Goal: Task Accomplishment & Management: Use online tool/utility

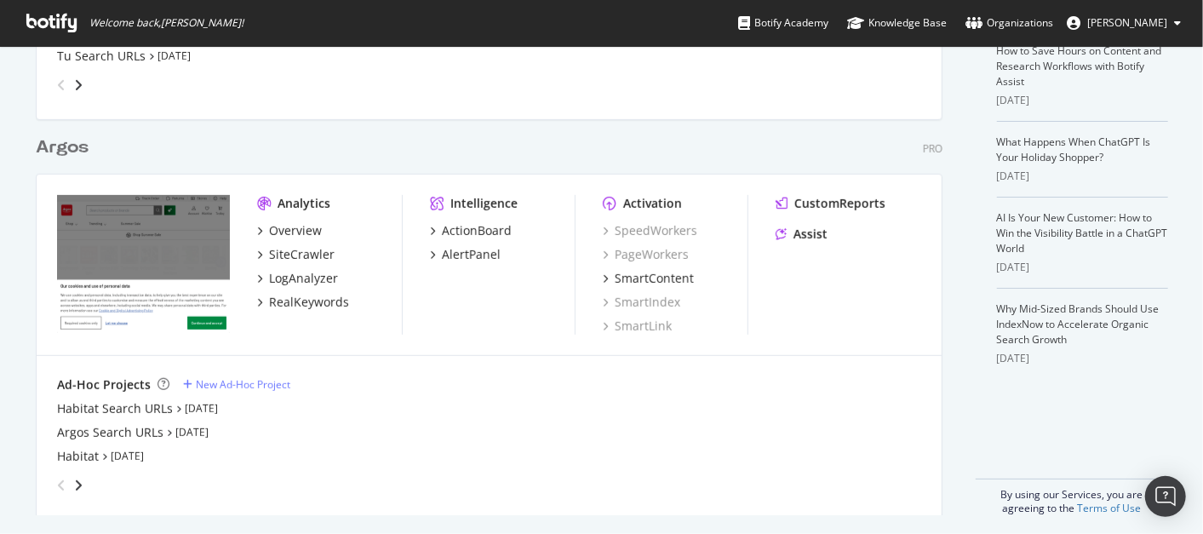
scroll to position [401, 0]
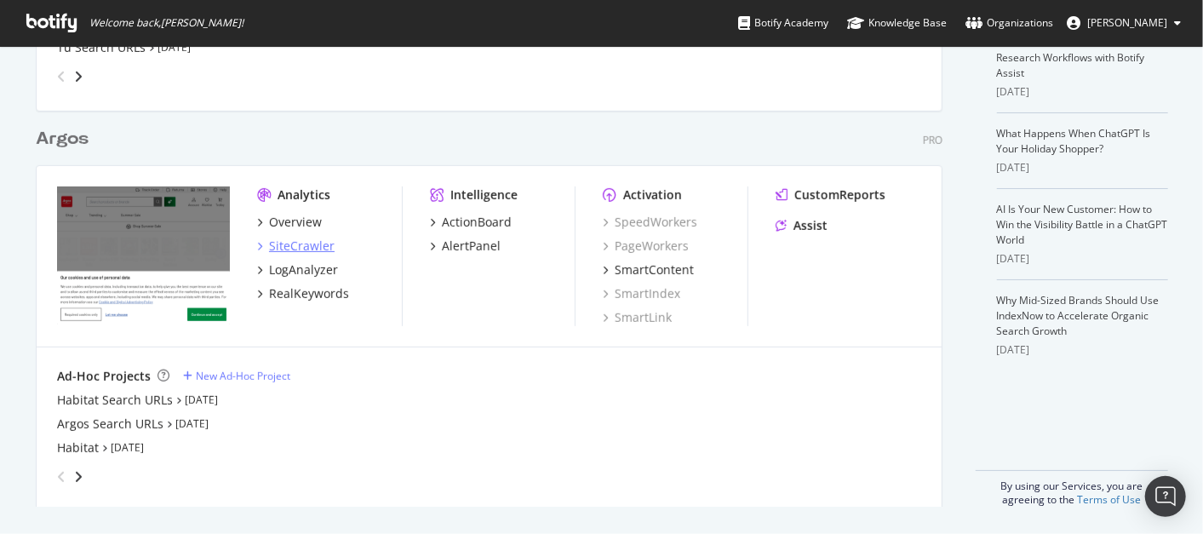
click at [301, 240] on div "SiteCrawler" at bounding box center [302, 246] width 66 height 17
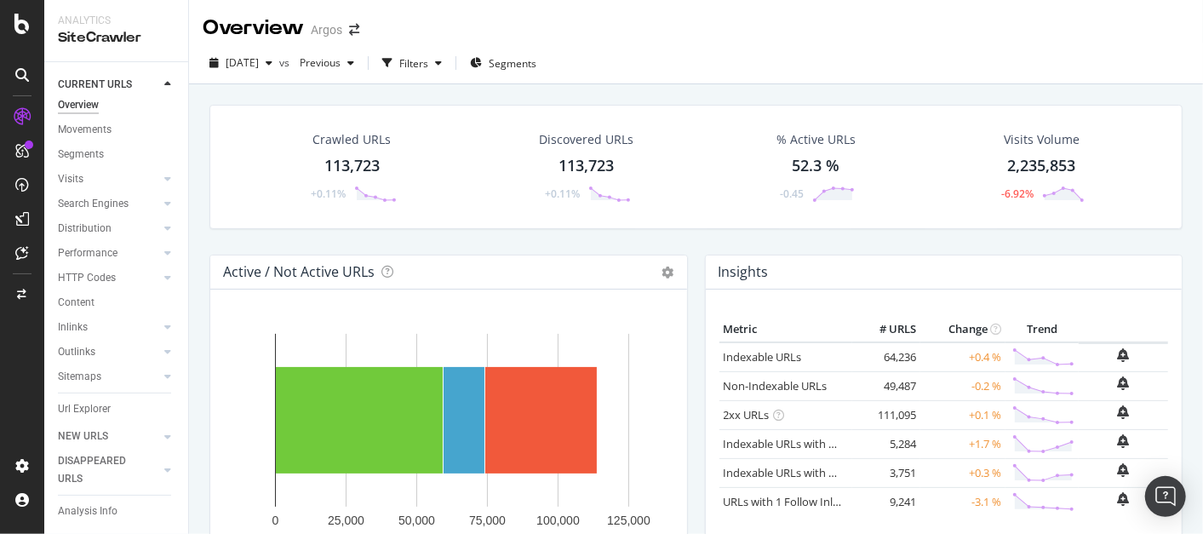
scroll to position [4, 0]
click at [159, 178] on div at bounding box center [167, 178] width 17 height 17
click at [81, 201] on div "Analysis" at bounding box center [85, 204] width 39 height 18
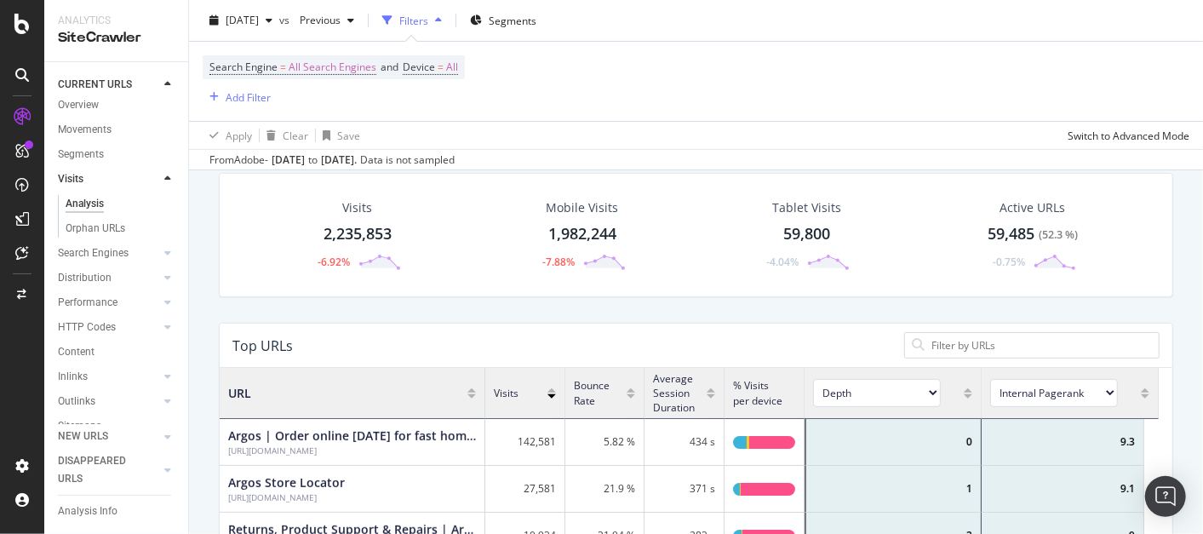
scroll to position [170, 0]
click at [243, 97] on div "Add Filter" at bounding box center [248, 96] width 45 height 14
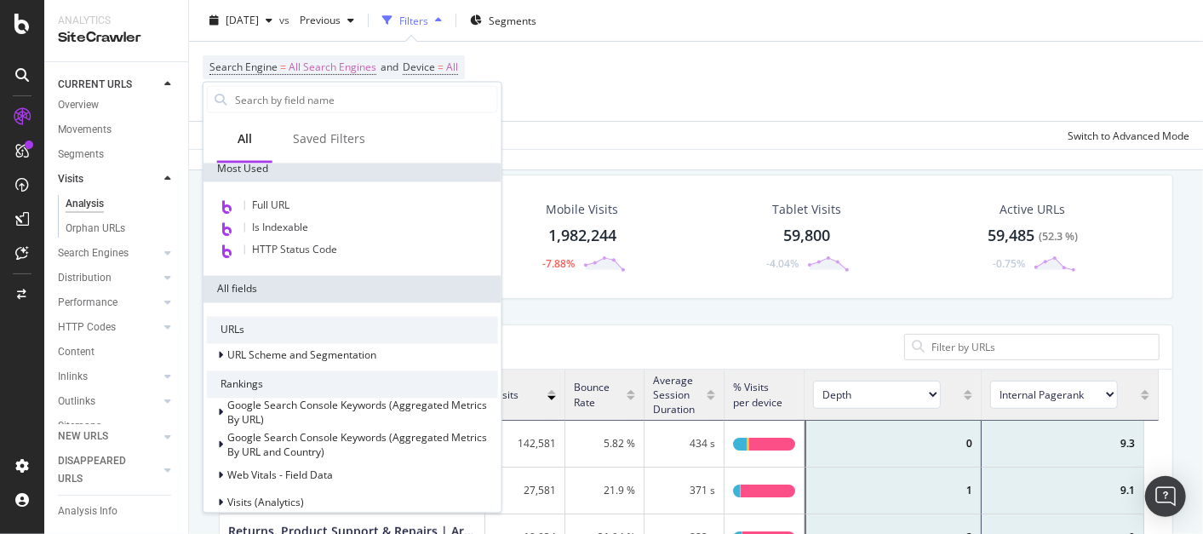
scroll to position [0, 0]
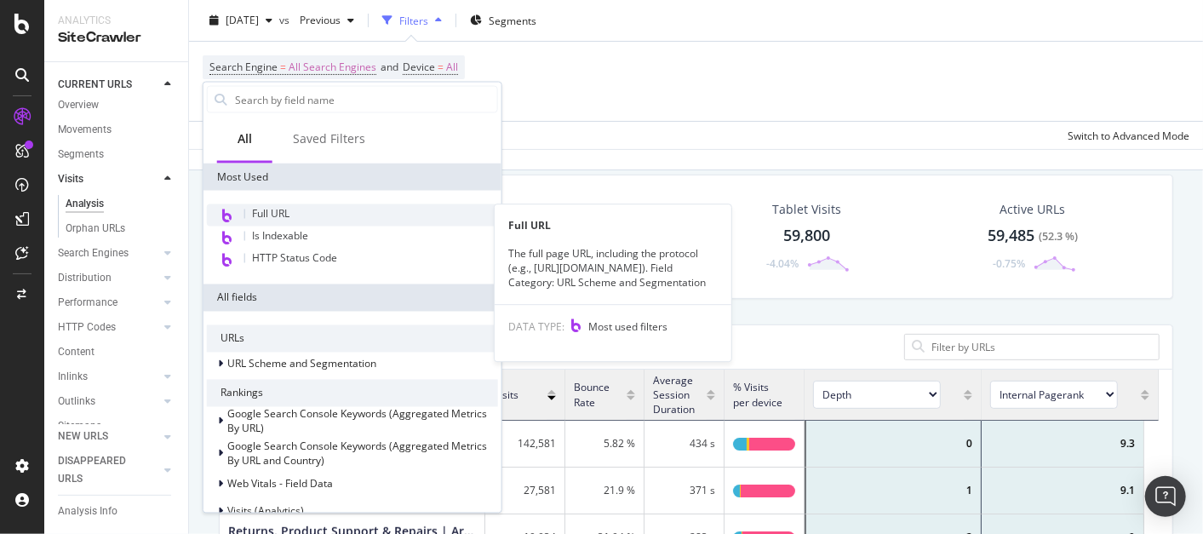
click at [265, 211] on span "Full URL" at bounding box center [270, 214] width 37 height 14
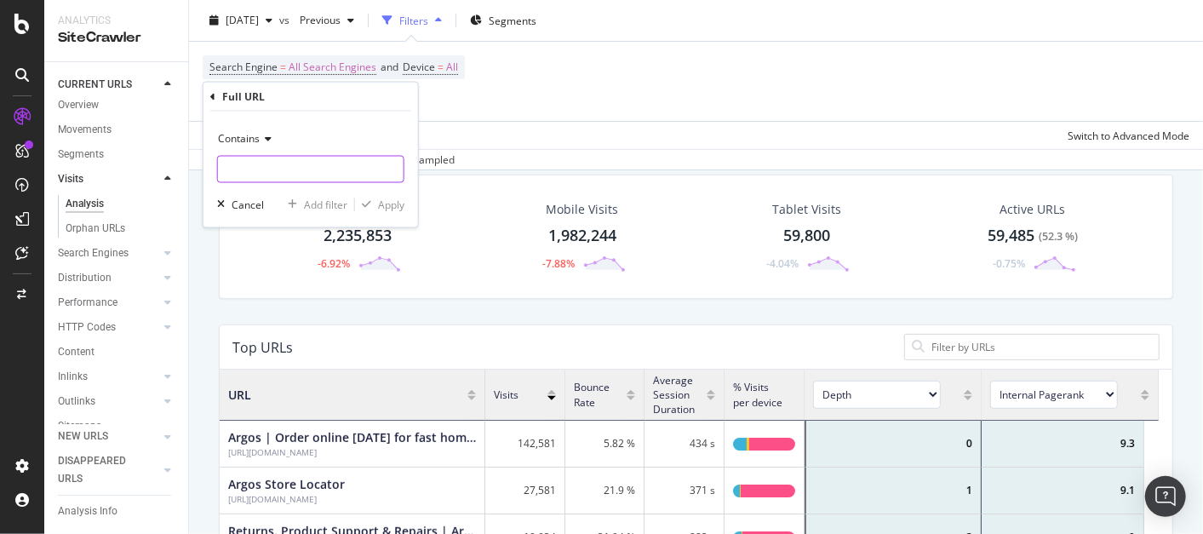
click at [272, 163] on input "text" at bounding box center [311, 169] width 186 height 27
click at [278, 162] on input "text" at bounding box center [311, 169] width 186 height 27
paste input "[URL][DOMAIN_NAME]"
type input "[URL][DOMAIN_NAME]"
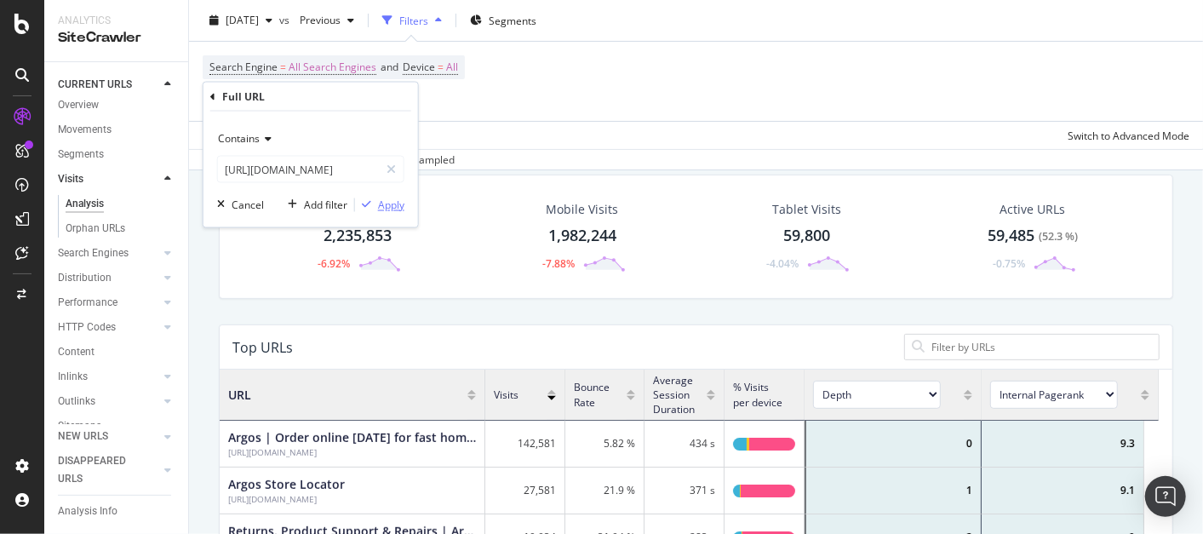
scroll to position [0, 0]
click at [380, 205] on div "Apply" at bounding box center [391, 205] width 26 height 14
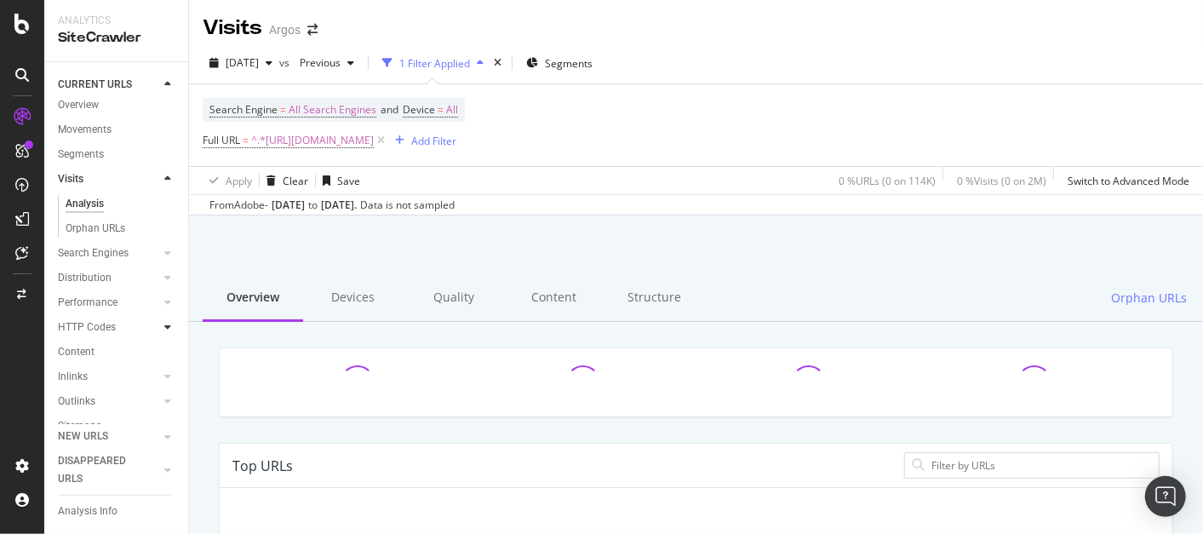
click at [164, 328] on icon at bounding box center [167, 327] width 7 height 10
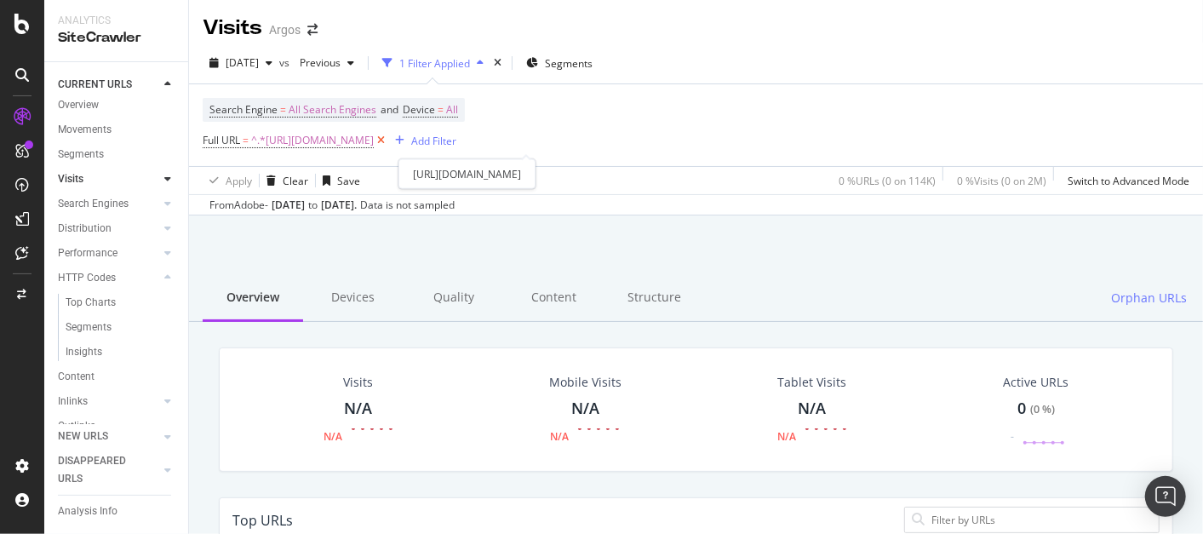
click at [388, 140] on icon at bounding box center [381, 140] width 14 height 17
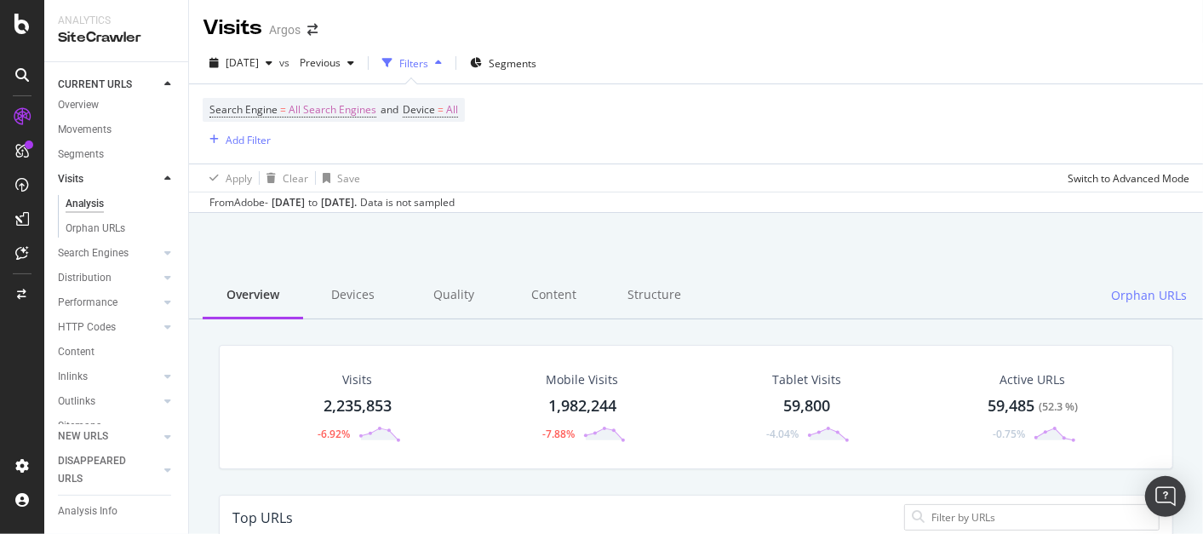
scroll to position [495, 924]
click at [229, 136] on div "Add Filter" at bounding box center [248, 140] width 45 height 14
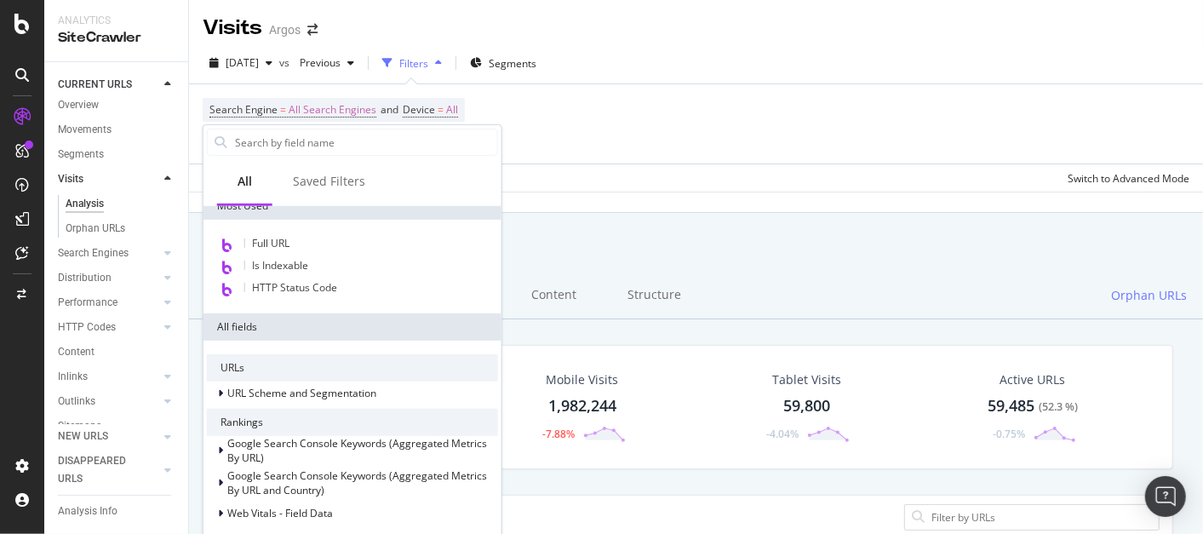
scroll to position [89, 0]
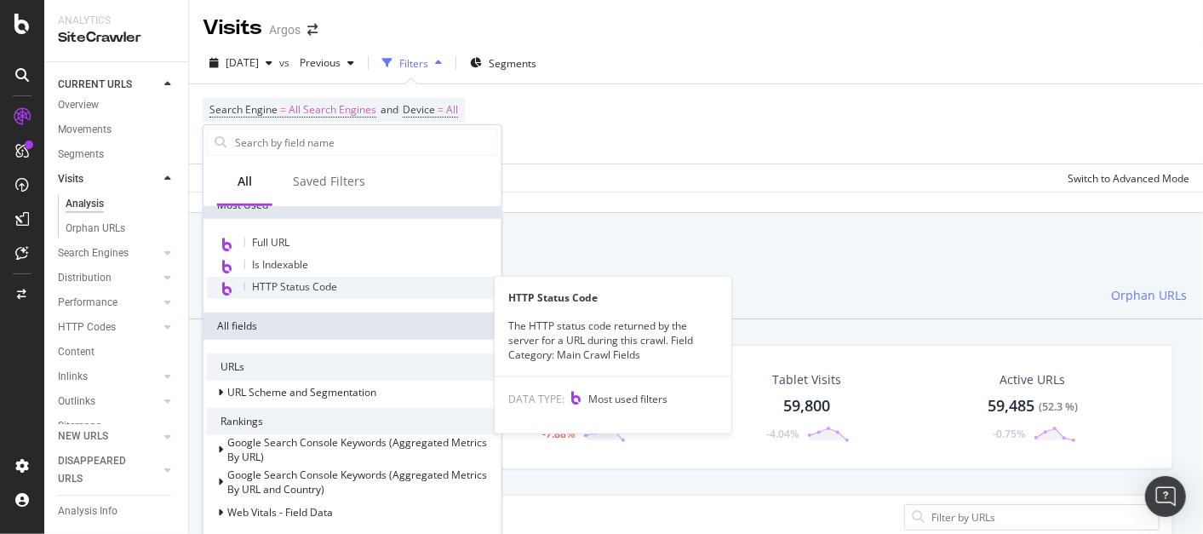
click at [321, 282] on span "HTTP Status Code" at bounding box center [294, 286] width 85 height 14
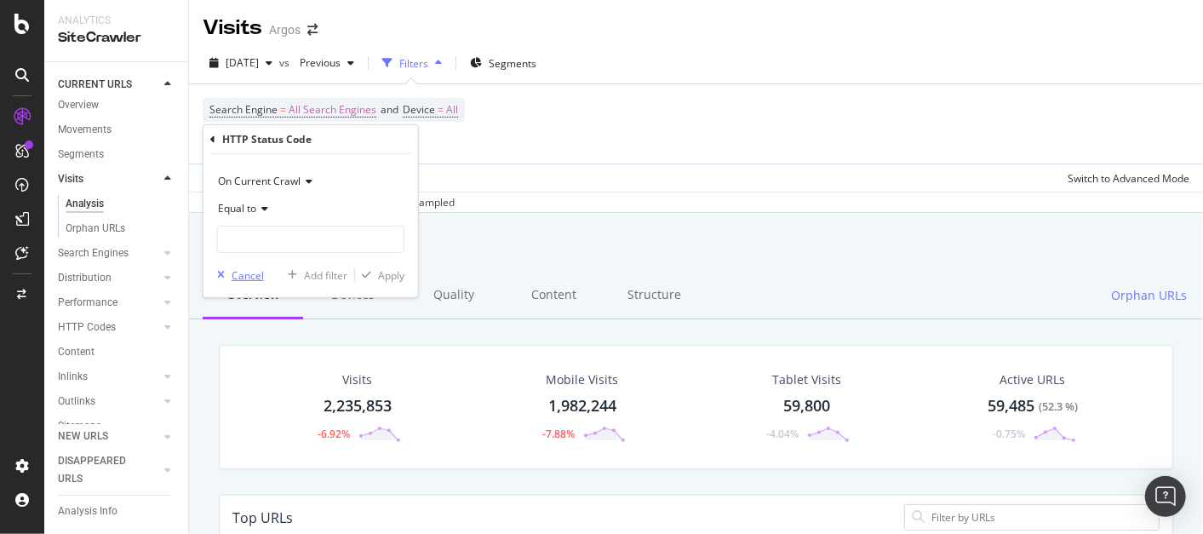
click at [224, 274] on div "button" at bounding box center [220, 275] width 21 height 10
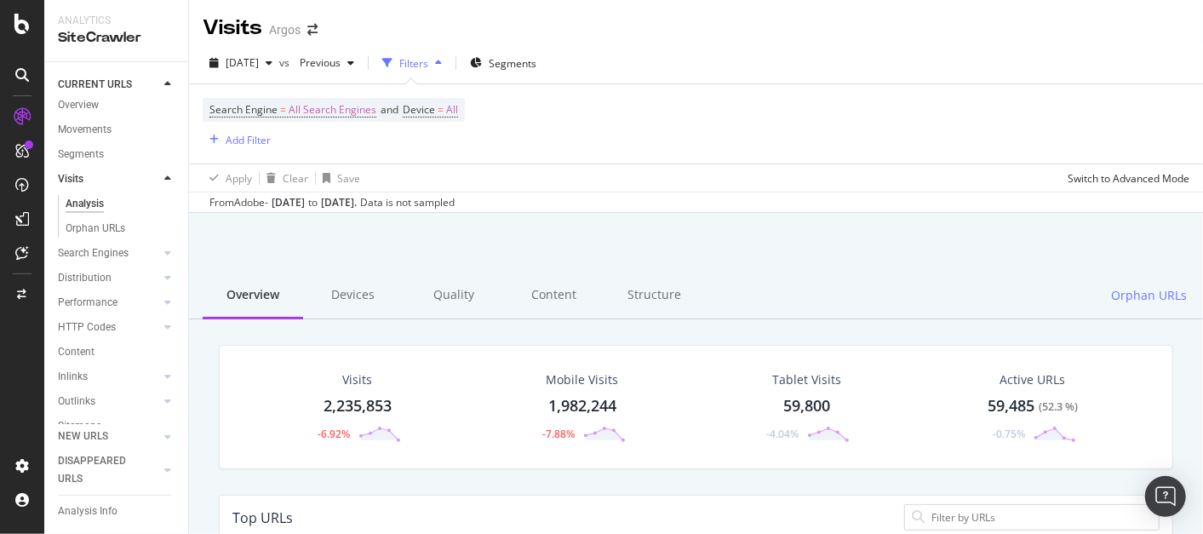
click at [600, 252] on div at bounding box center [695, 256] width 973 height 72
click at [159, 324] on div at bounding box center [167, 326] width 17 height 17
click at [92, 272] on div "HTTP Codes" at bounding box center [87, 278] width 58 height 18
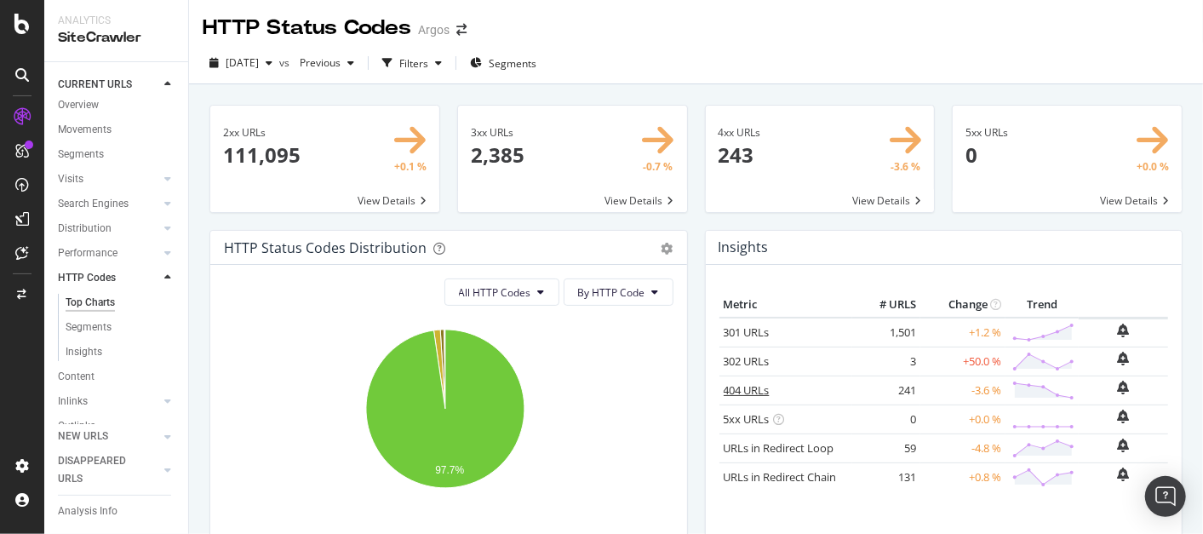
click at [724, 388] on link "404 URLs" at bounding box center [747, 389] width 46 height 15
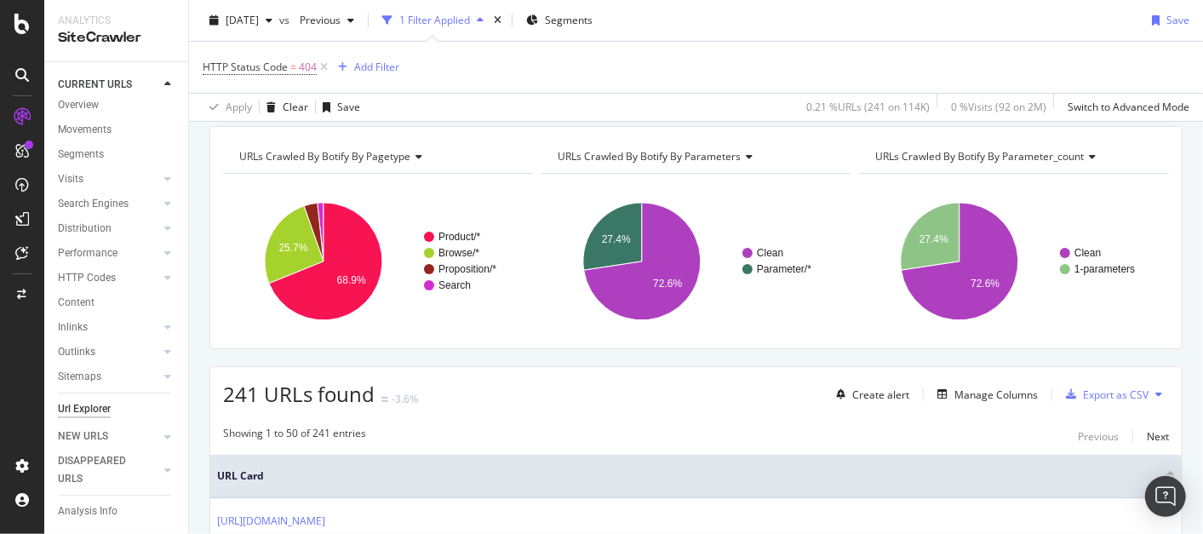
scroll to position [63, 0]
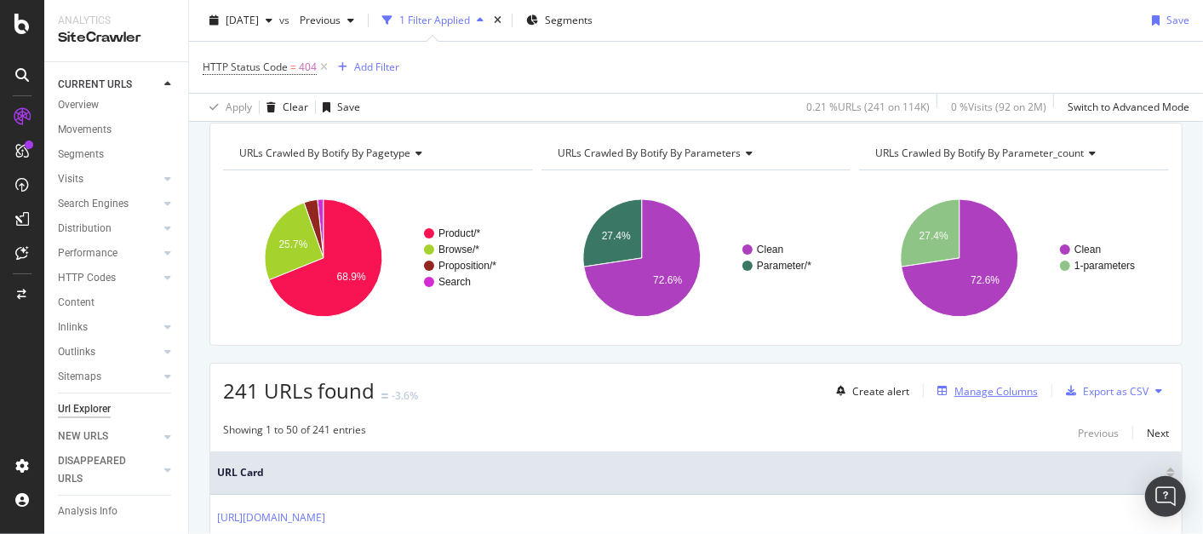
click at [1015, 389] on div "Manage Columns" at bounding box center [995, 391] width 83 height 14
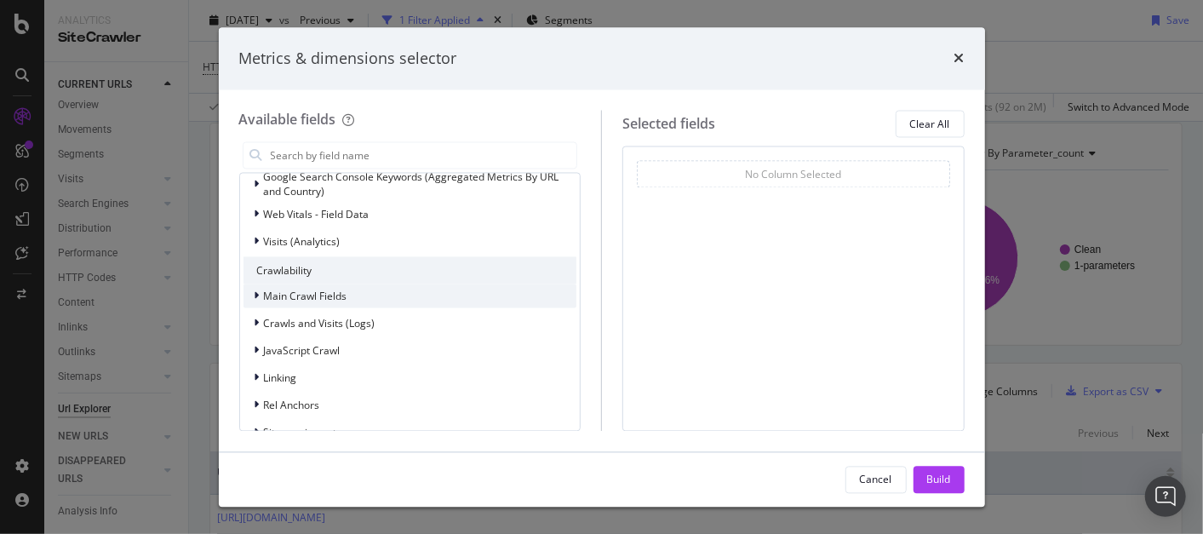
scroll to position [151, 0]
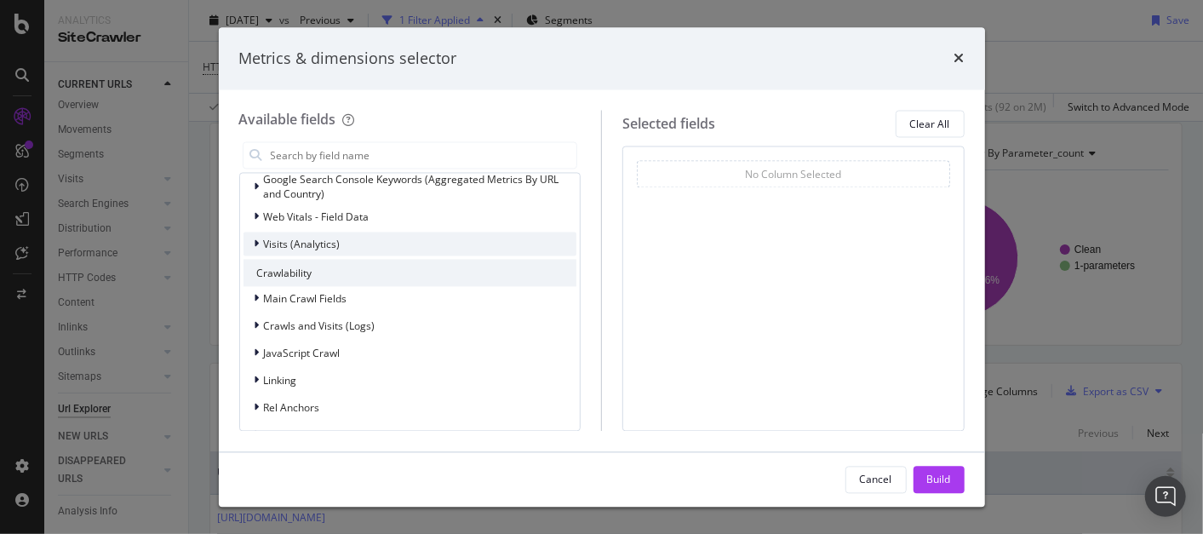
click at [316, 241] on span "Visits (Analytics)" at bounding box center [302, 244] width 77 height 14
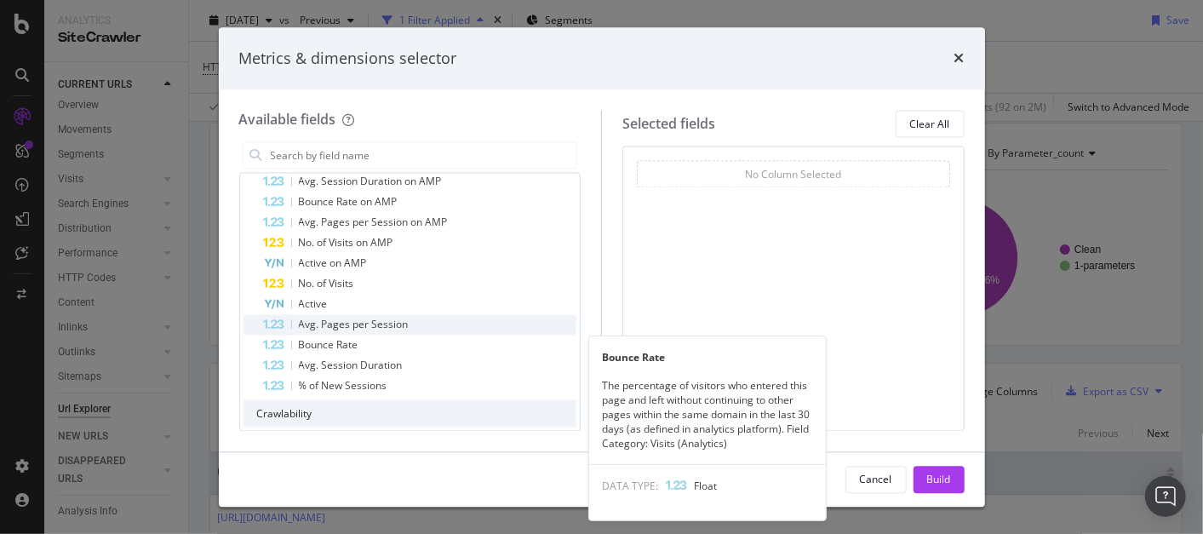
scroll to position [254, 0]
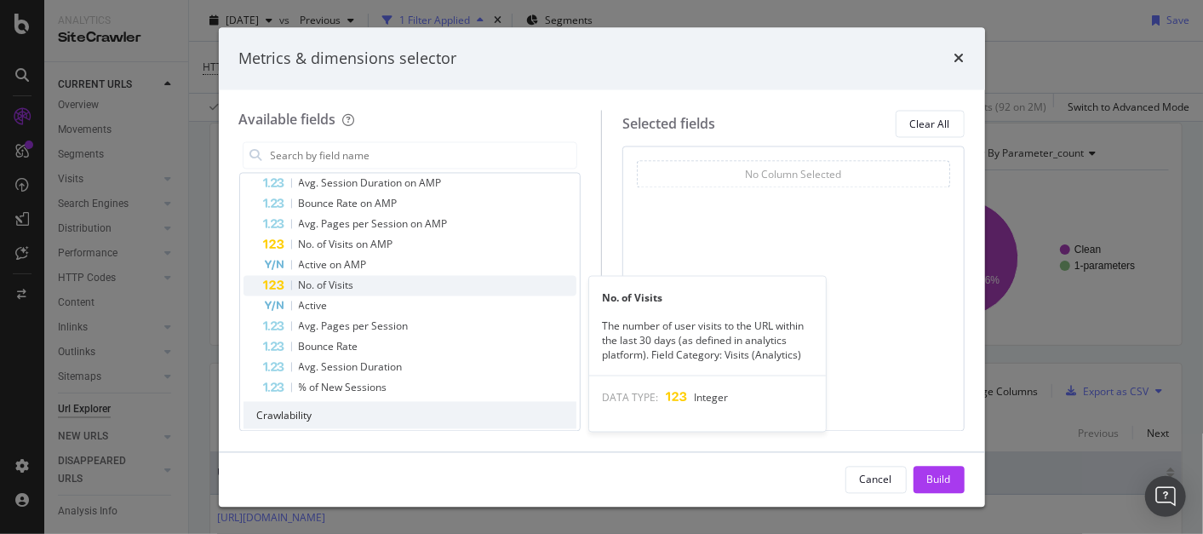
click at [346, 284] on span "No. of Visits" at bounding box center [326, 285] width 55 height 14
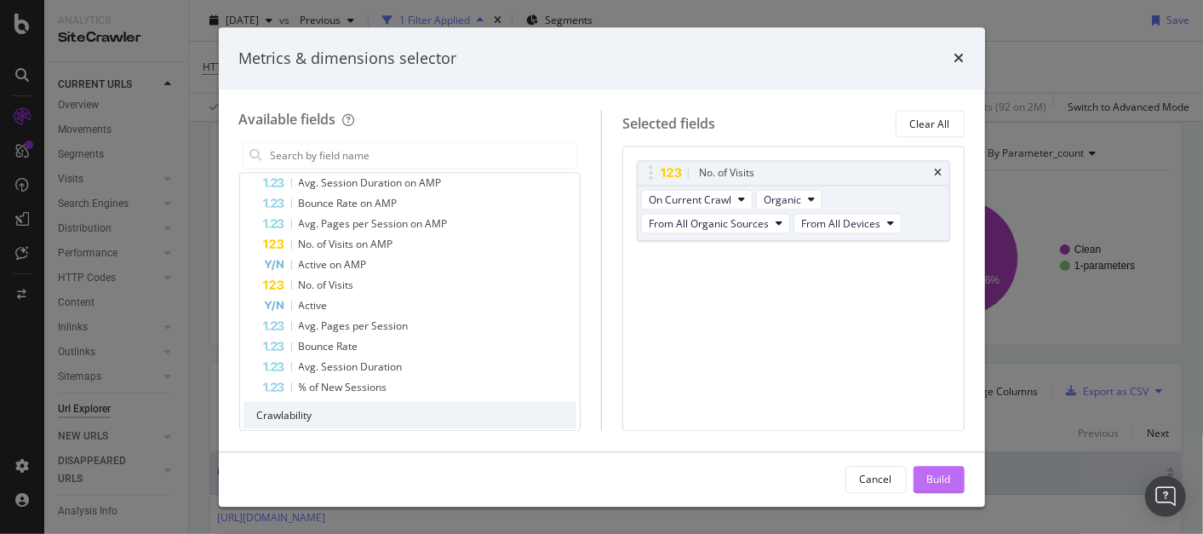
click at [944, 484] on div "Build" at bounding box center [939, 479] width 24 height 14
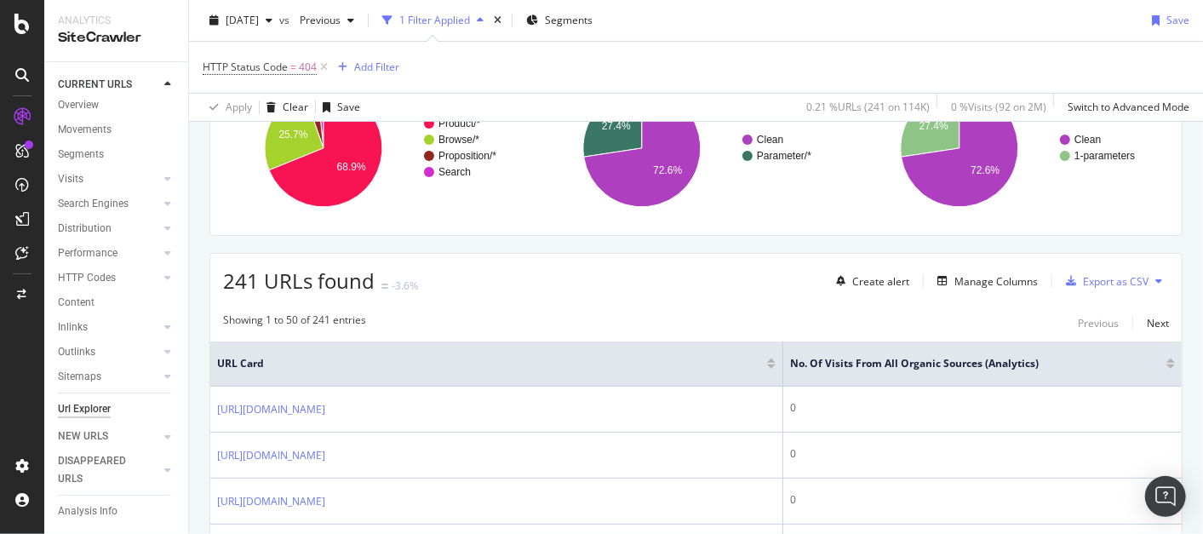
scroll to position [172, 0]
click at [159, 277] on div at bounding box center [167, 277] width 17 height 17
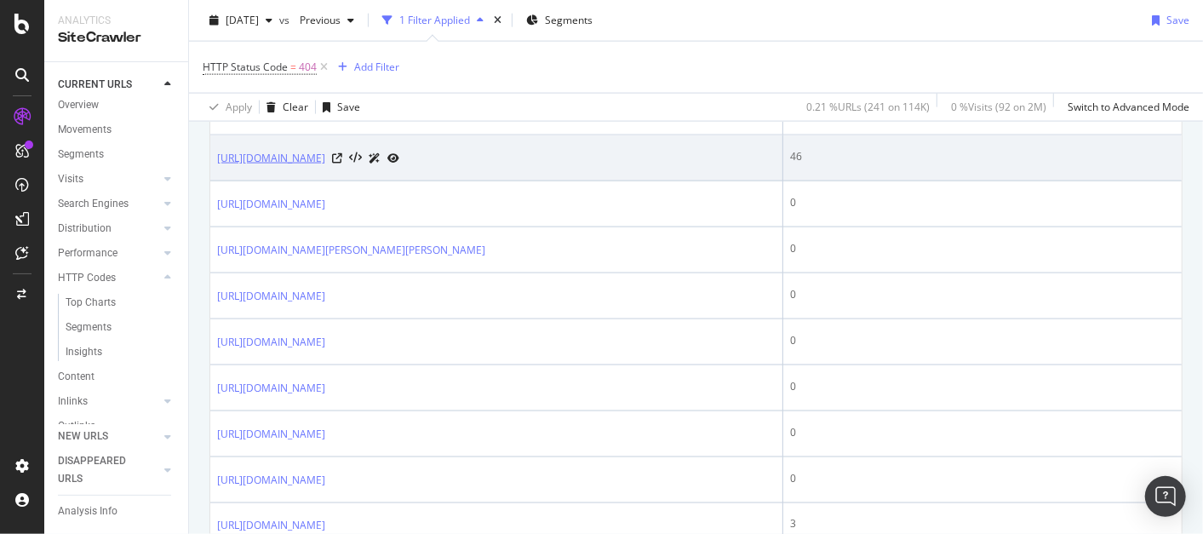
scroll to position [1288, 0]
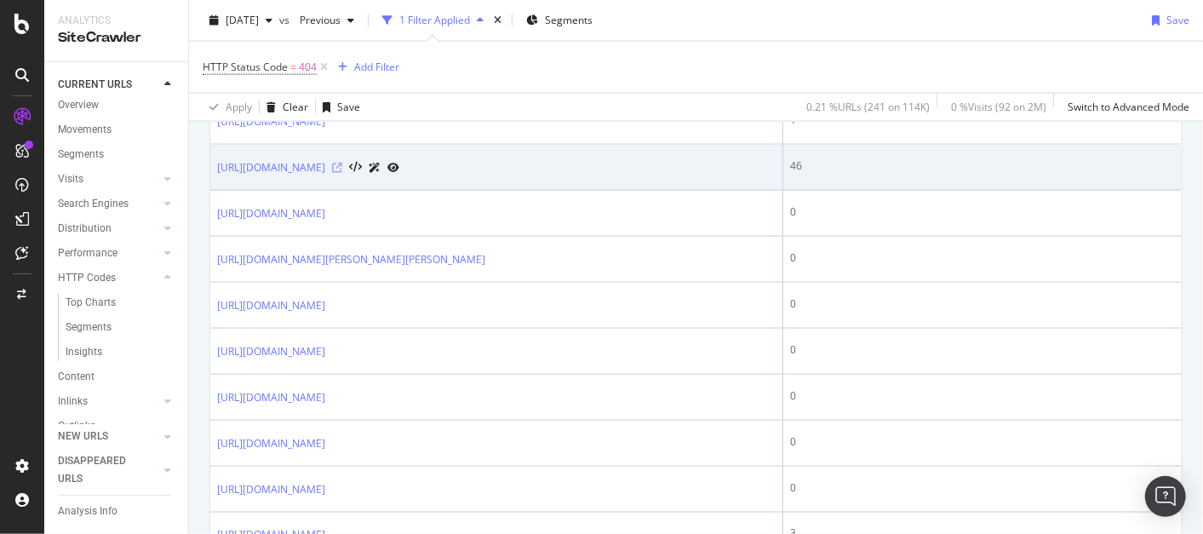
click at [342, 173] on icon at bounding box center [337, 168] width 10 height 10
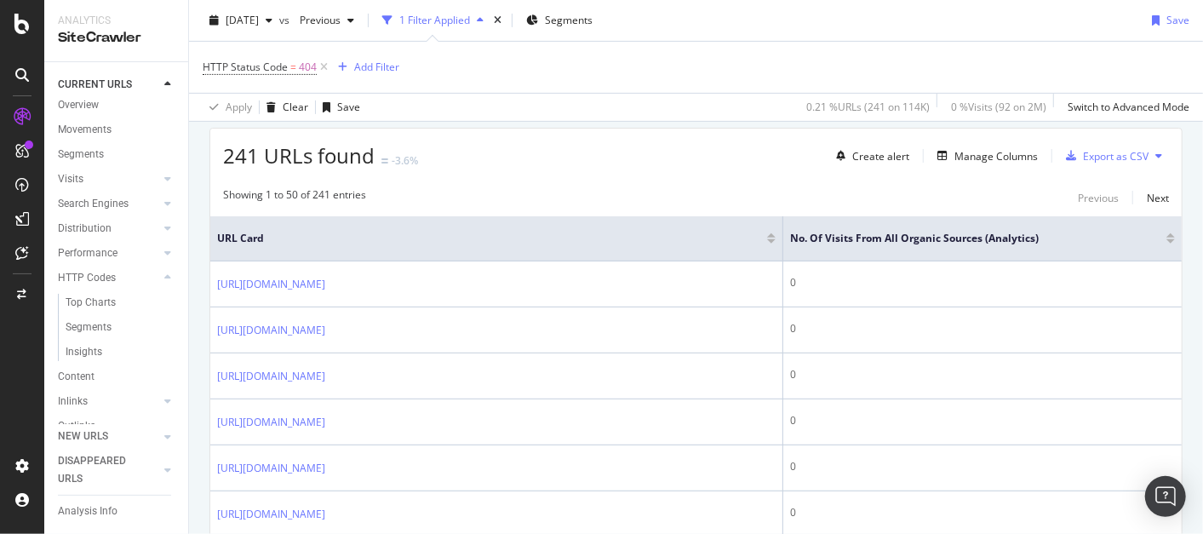
scroll to position [0, 0]
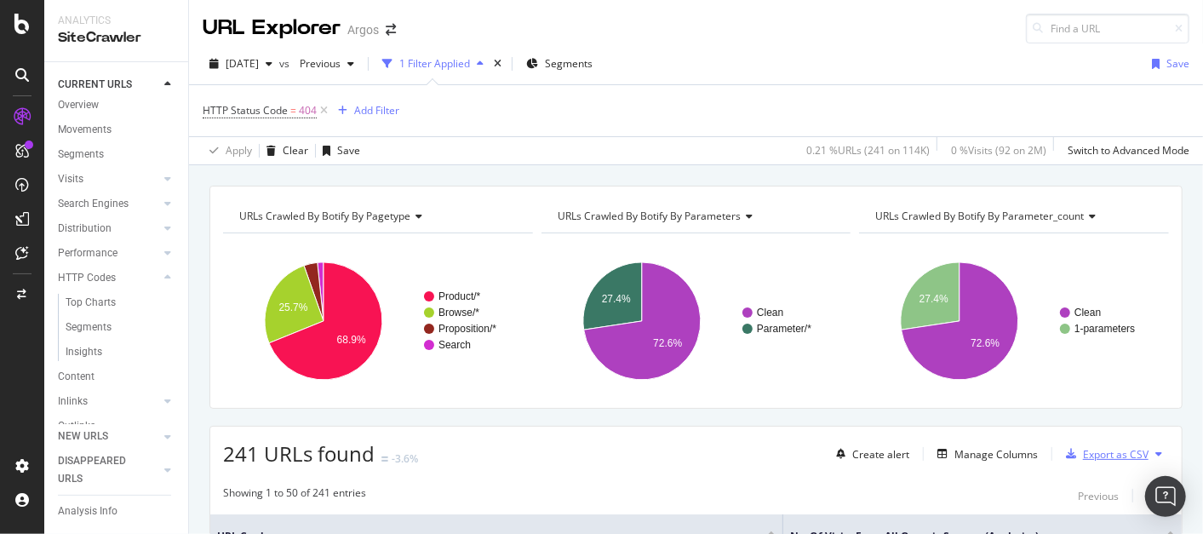
click at [1104, 451] on div "Export as CSV" at bounding box center [1116, 454] width 66 height 14
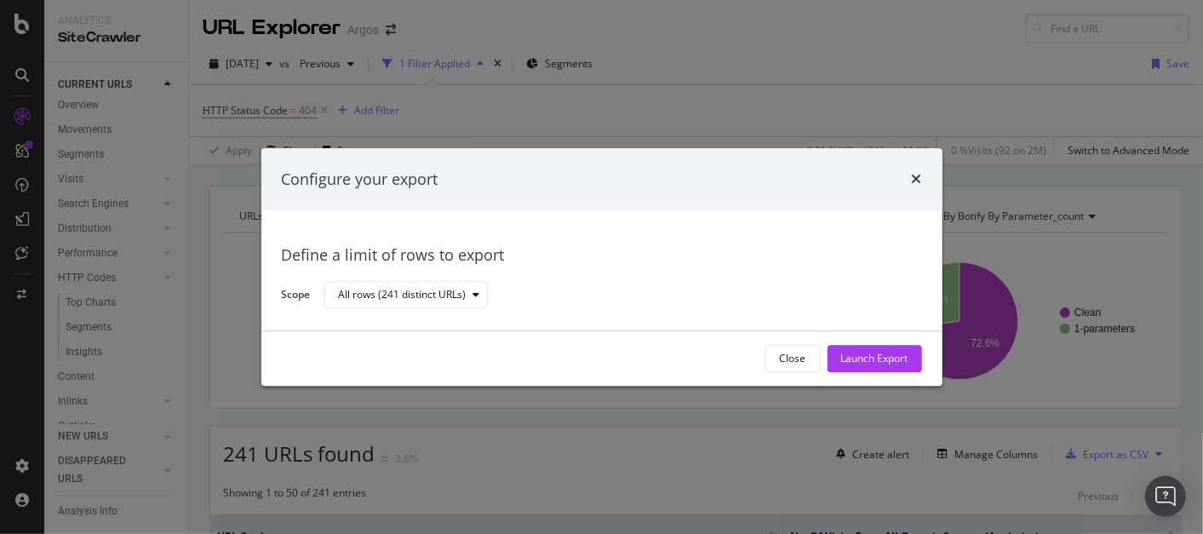
click at [902, 365] on div "Launch Export" at bounding box center [874, 359] width 67 height 26
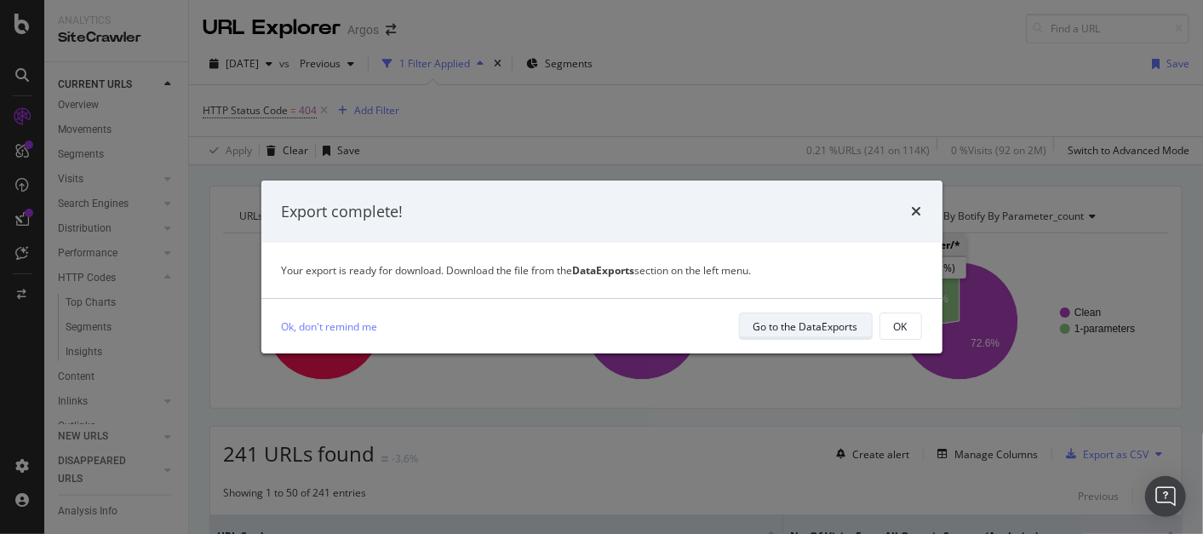
click at [802, 324] on div "Go to the DataExports" at bounding box center [805, 326] width 105 height 14
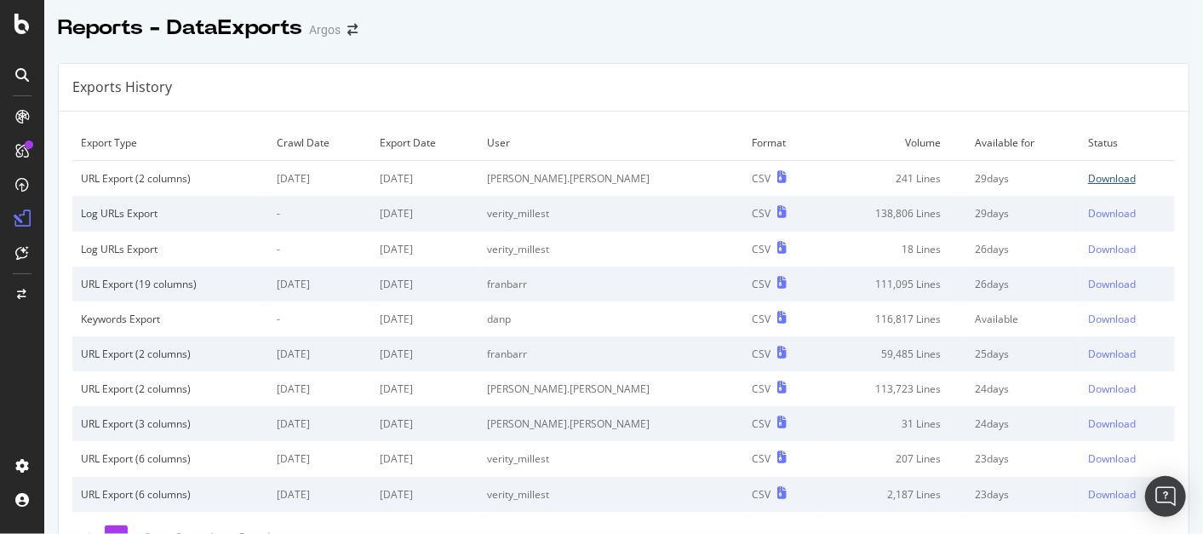
click at [1088, 177] on div "Download" at bounding box center [1112, 178] width 48 height 14
click at [27, 20] on icon at bounding box center [21, 24] width 15 height 20
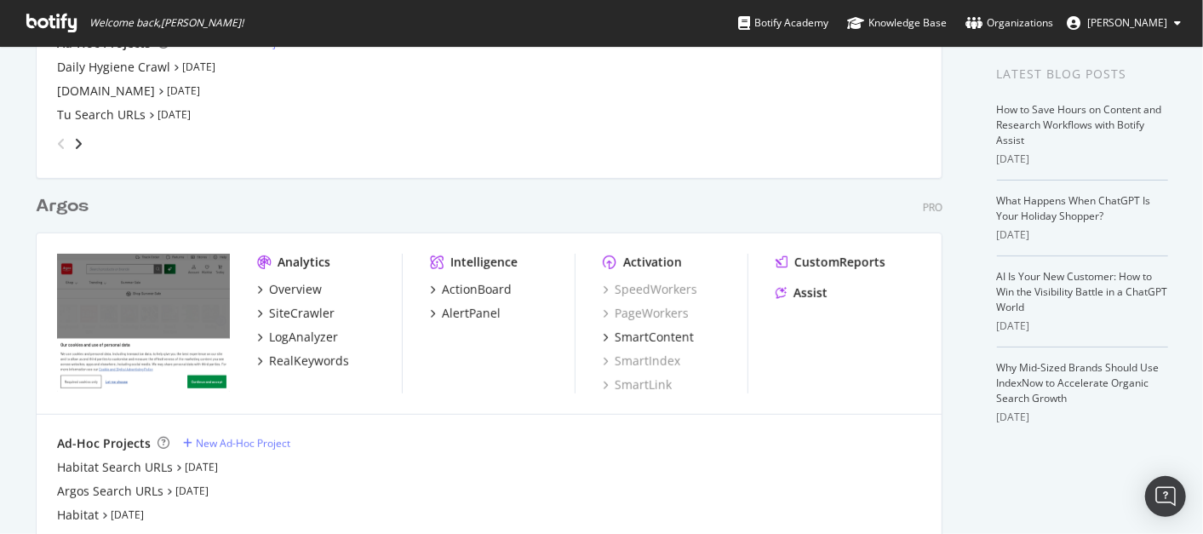
scroll to position [301, 0]
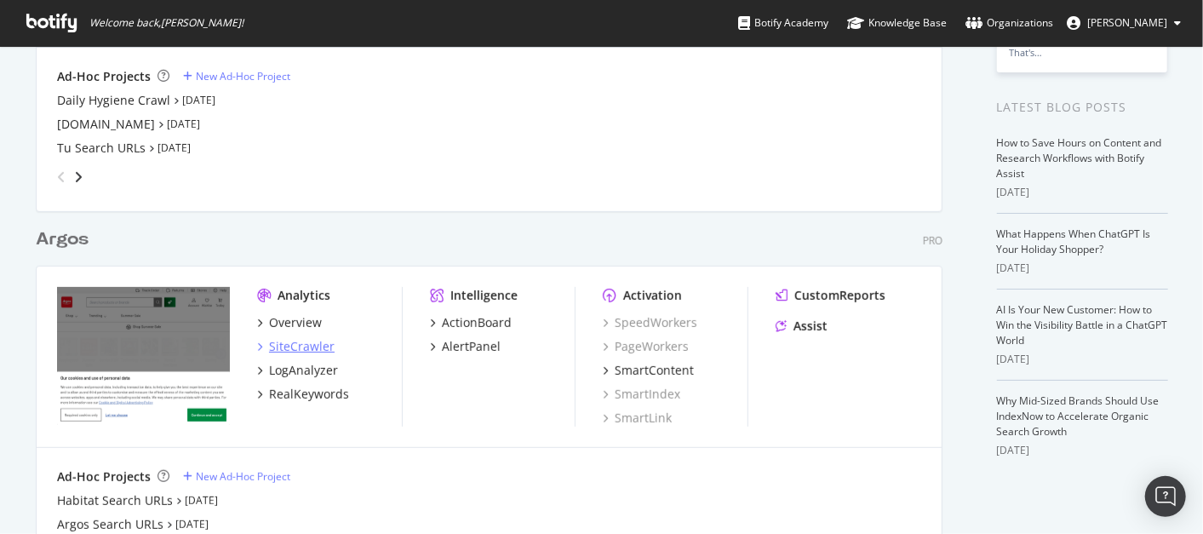
click at [301, 345] on div "SiteCrawler" at bounding box center [302, 346] width 66 height 17
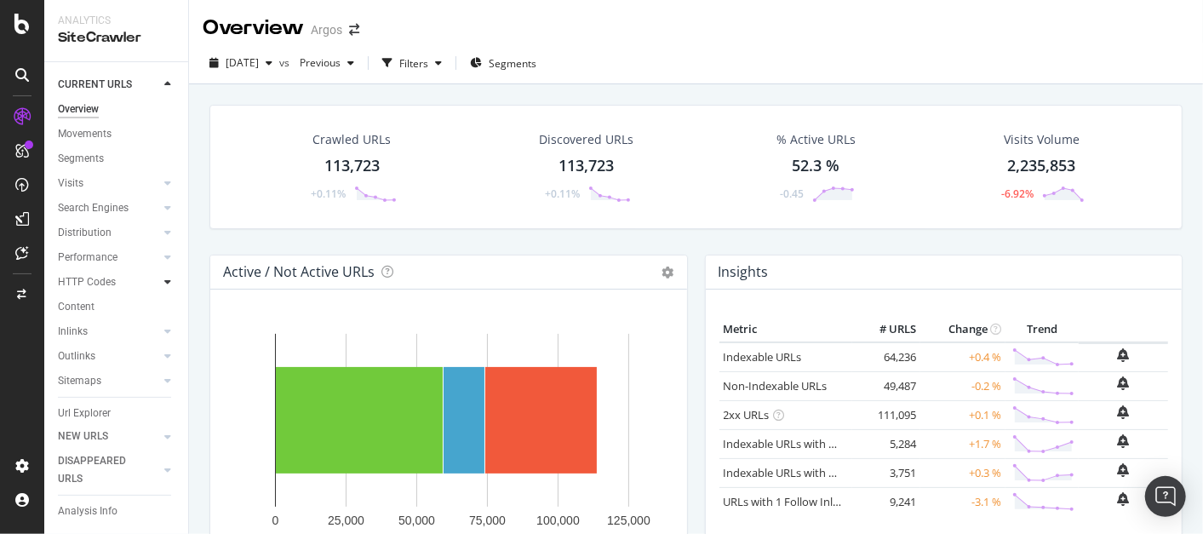
click at [164, 283] on icon at bounding box center [167, 282] width 7 height 10
click at [94, 280] on div "HTTP Codes" at bounding box center [87, 282] width 58 height 18
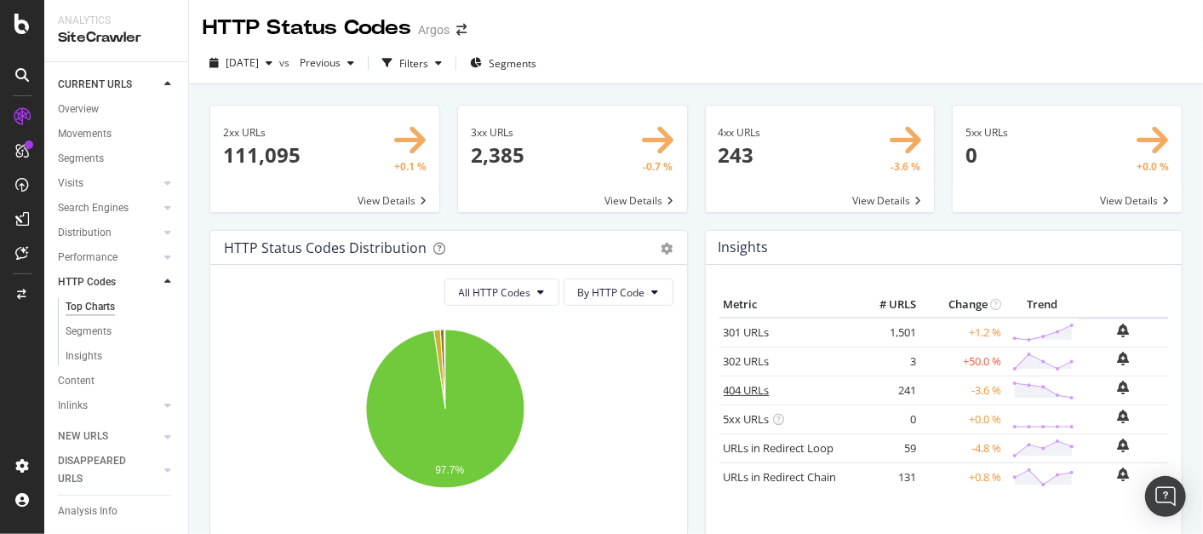
click at [746, 384] on link "404 URLs" at bounding box center [747, 389] width 46 height 15
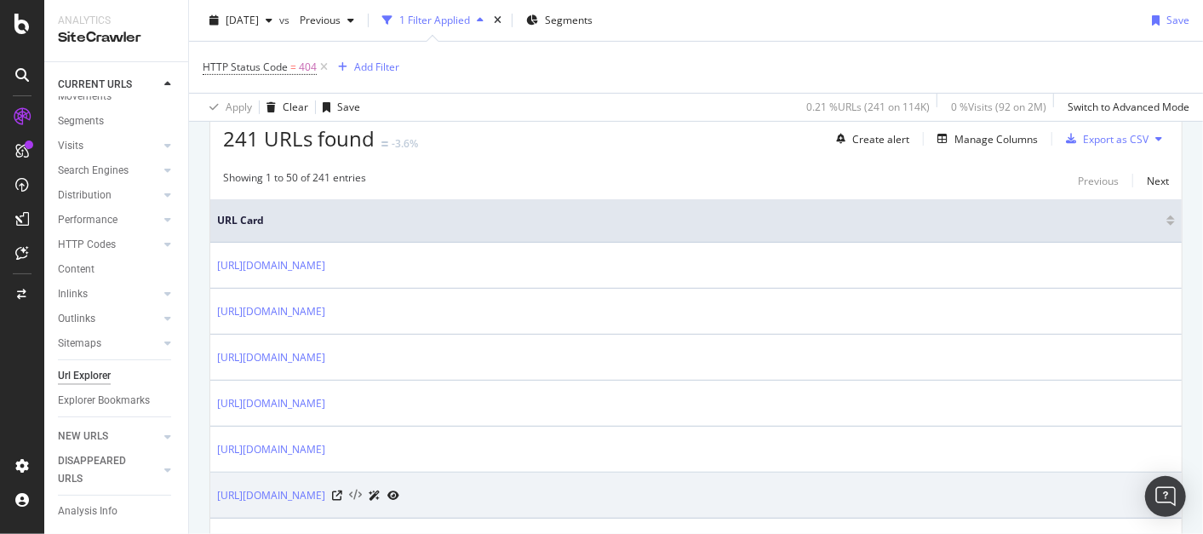
scroll to position [350, 0]
